Goal: Information Seeking & Learning: Learn about a topic

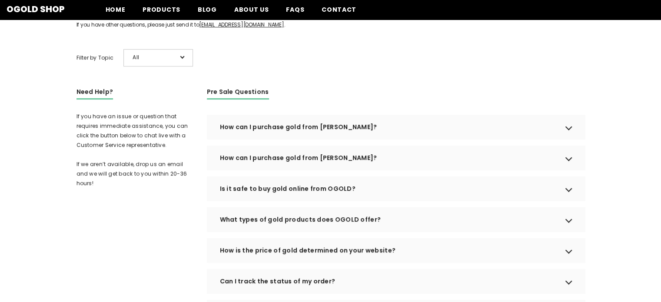
scroll to position [3, 0]
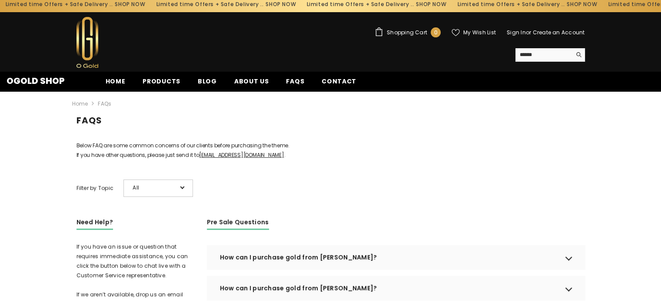
click at [170, 193] on span "All" at bounding box center [154, 188] width 43 height 10
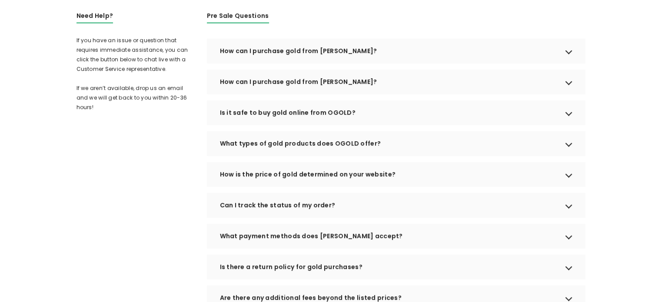
scroll to position [308, 0]
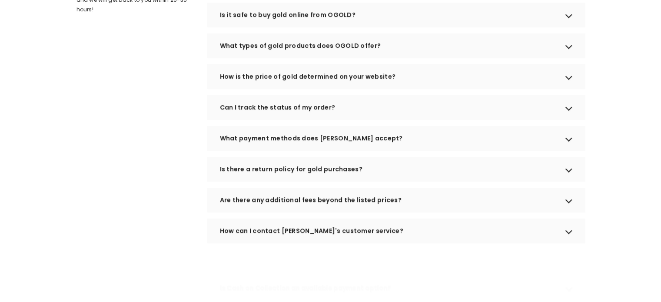
click at [280, 240] on div "How can I contact [PERSON_NAME]'s customer service?" at bounding box center [396, 231] width 378 height 24
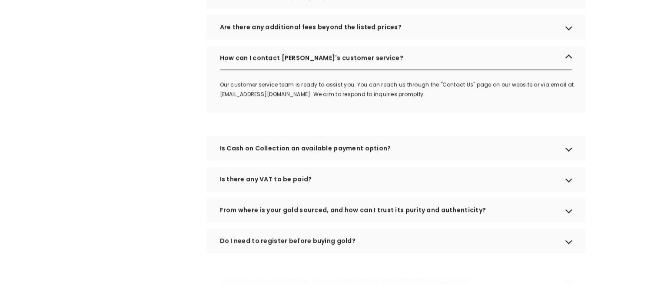
scroll to position [482, 0]
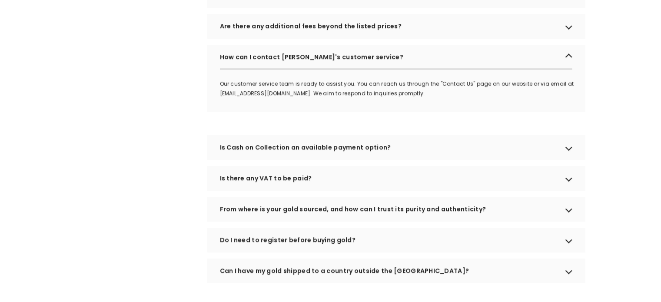
click at [270, 160] on div "Is Cash on Collection an available payment option?" at bounding box center [396, 147] width 378 height 24
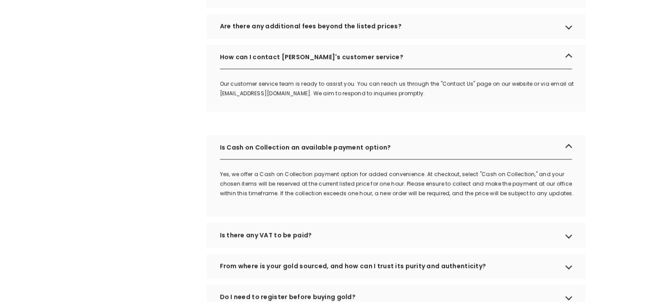
click at [270, 160] on div "Is Cash on Collection an available payment option?" at bounding box center [396, 147] width 378 height 24
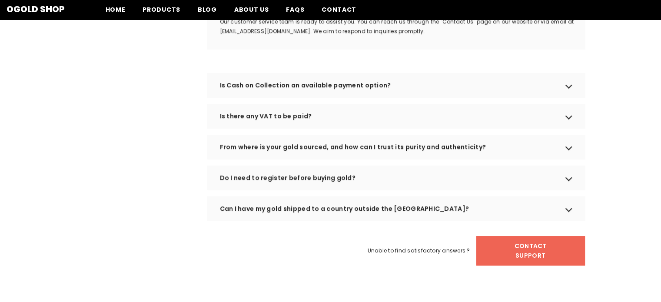
scroll to position [525, 0]
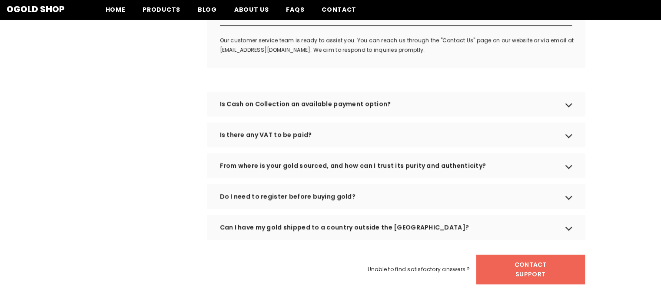
click at [277, 240] on div "Can I have my gold shipped to a country outside the [GEOGRAPHIC_DATA]?" at bounding box center [396, 227] width 378 height 24
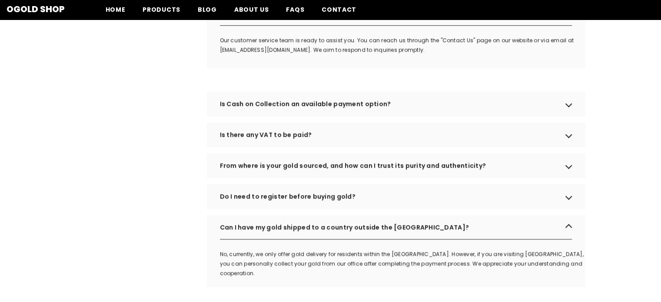
click at [277, 240] on div "Can I have my gold shipped to a country outside the [GEOGRAPHIC_DATA]?" at bounding box center [396, 227] width 378 height 24
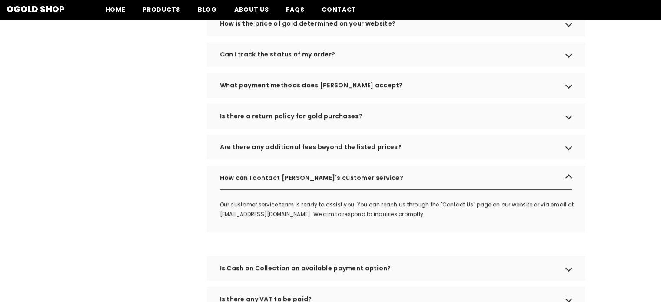
scroll to position [351, 0]
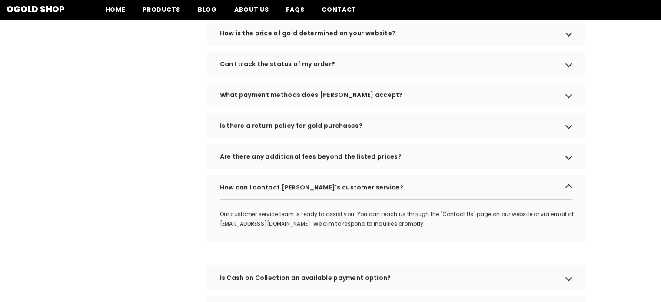
click at [250, 138] on div "Is there a return policy for gold purchases?" at bounding box center [396, 125] width 378 height 24
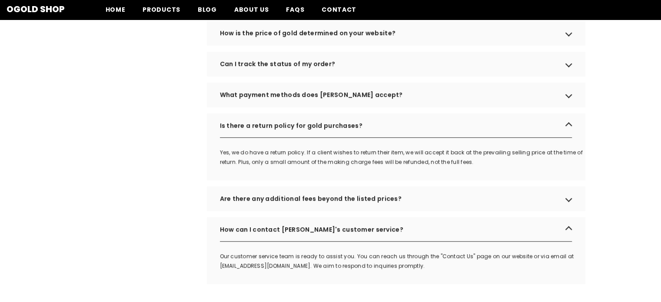
click at [249, 138] on div "Is there a return policy for gold purchases?" at bounding box center [396, 125] width 378 height 24
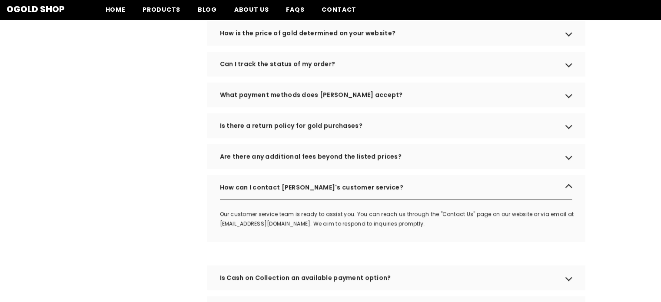
click at [254, 107] on div "What payment methods does [PERSON_NAME] accept?" at bounding box center [396, 95] width 378 height 24
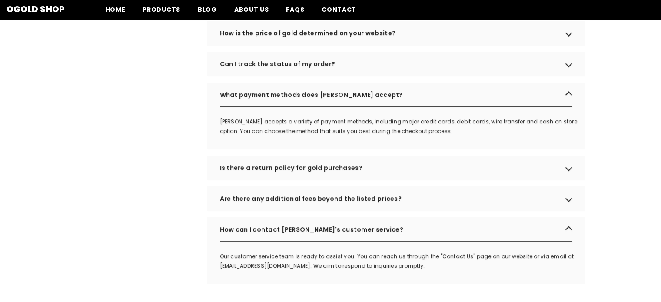
click at [254, 107] on div "What payment methods does [PERSON_NAME] accept?" at bounding box center [396, 95] width 378 height 24
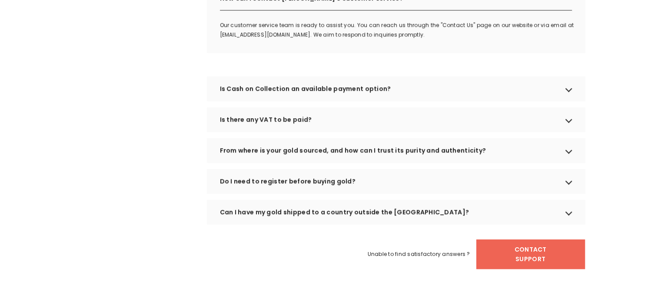
scroll to position [569, 0]
